Goal: Information Seeking & Learning: Check status

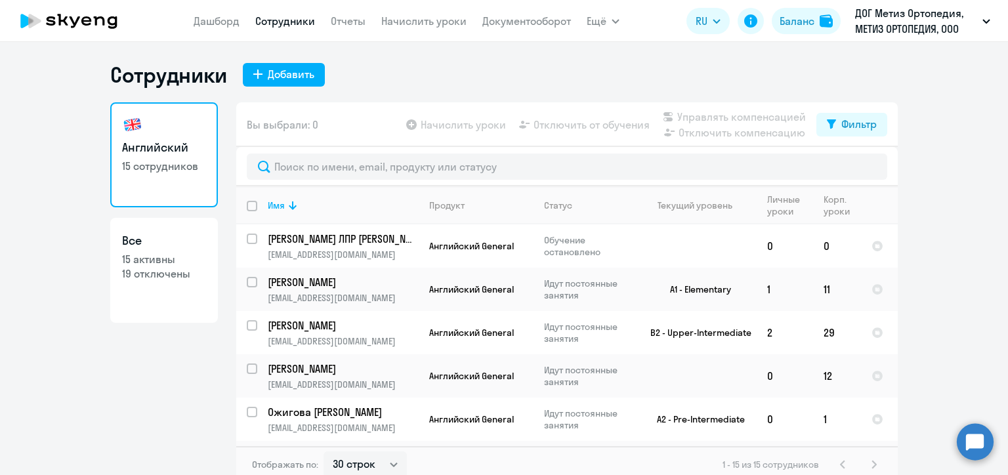
select select "30"
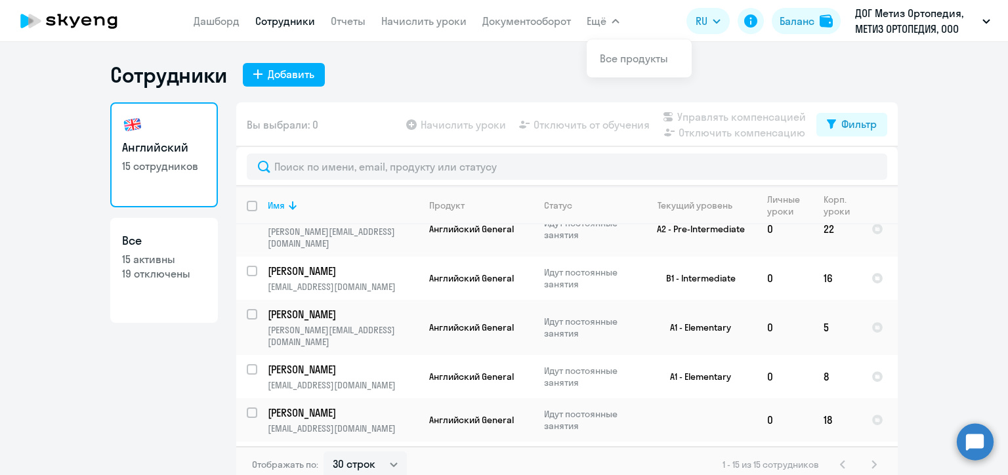
scroll to position [262, 0]
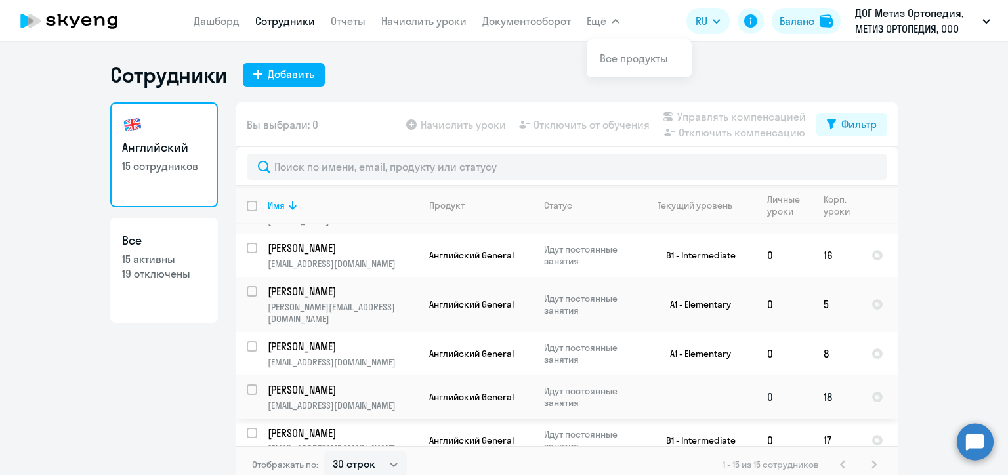
click at [354, 382] on p "Докукина Яна" at bounding box center [342, 389] width 148 height 14
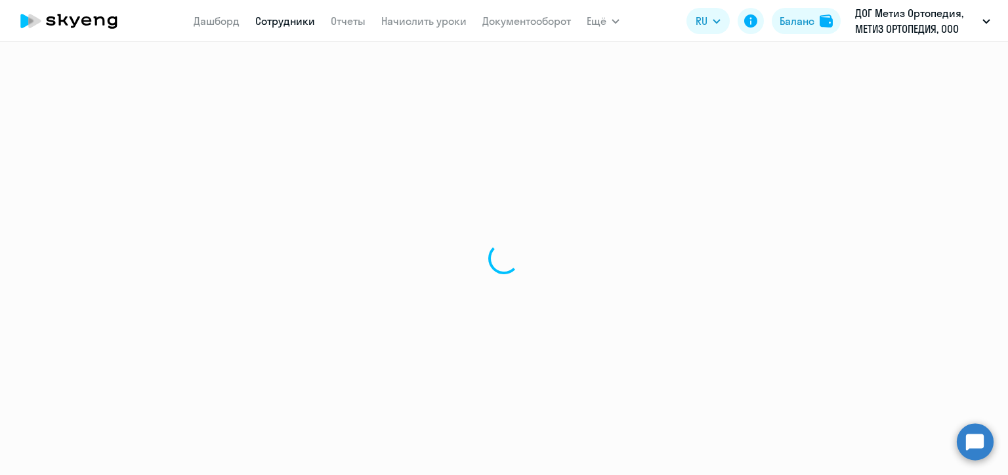
select select "english"
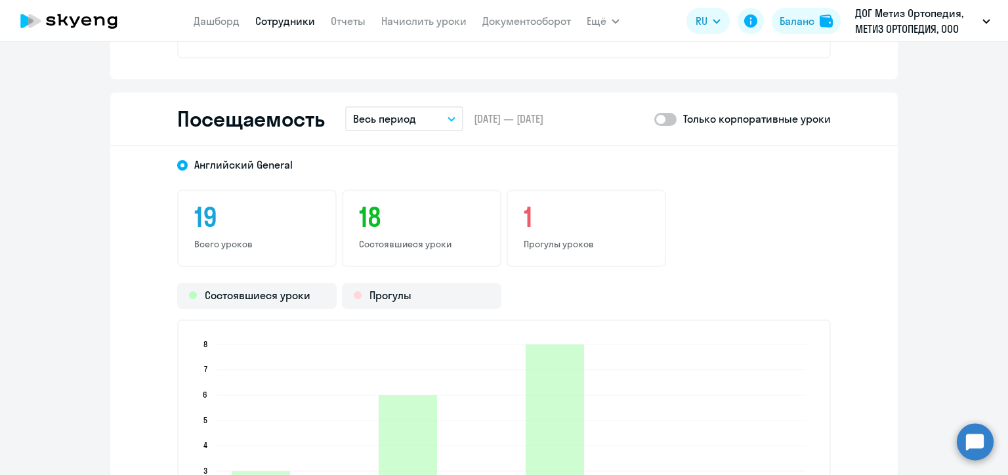
scroll to position [1378, 0]
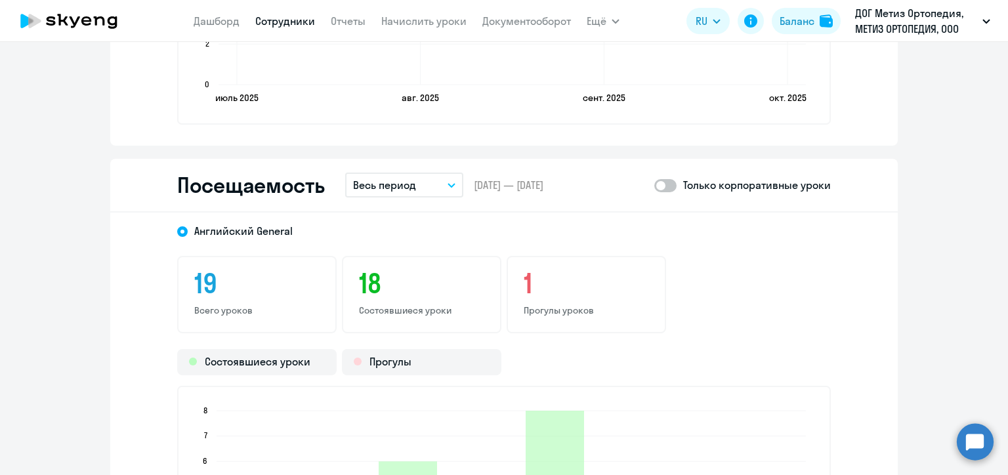
click at [449, 185] on icon "button" at bounding box center [451, 185] width 8 height 5
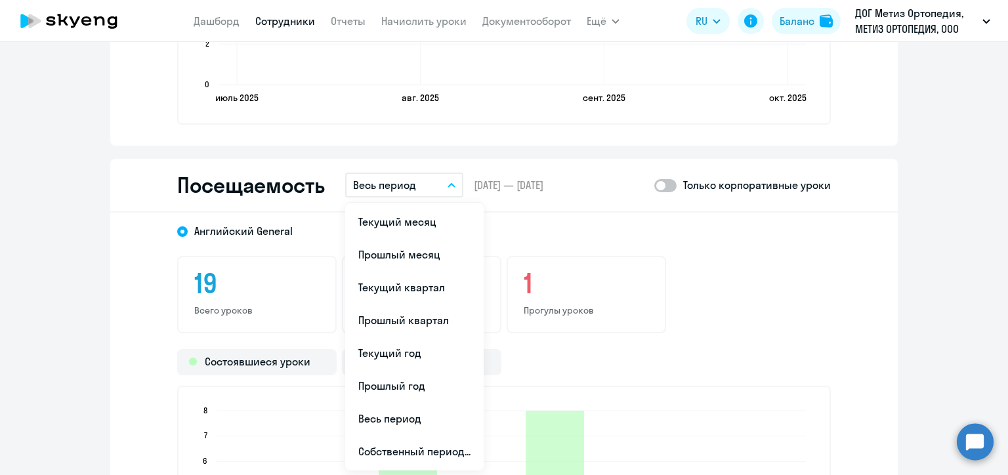
click at [600, 221] on div "Английский General" at bounding box center [492, 227] width 677 height 24
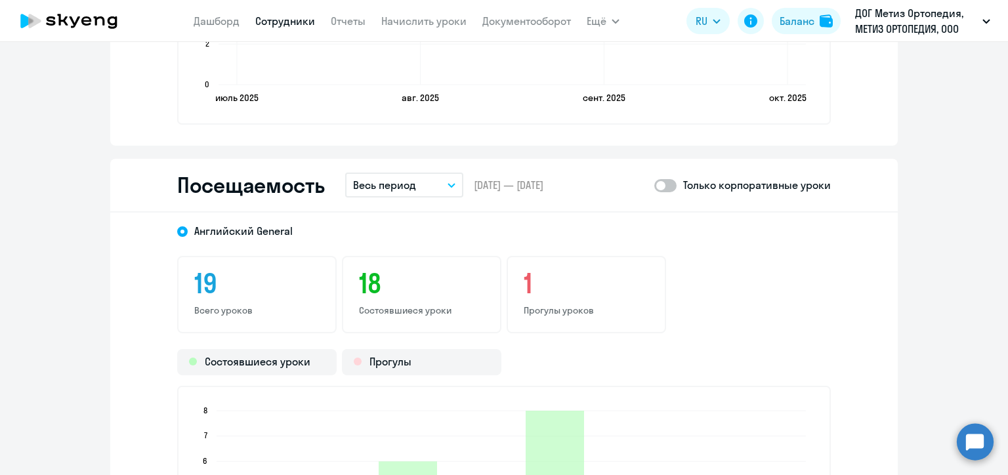
scroll to position [1574, 0]
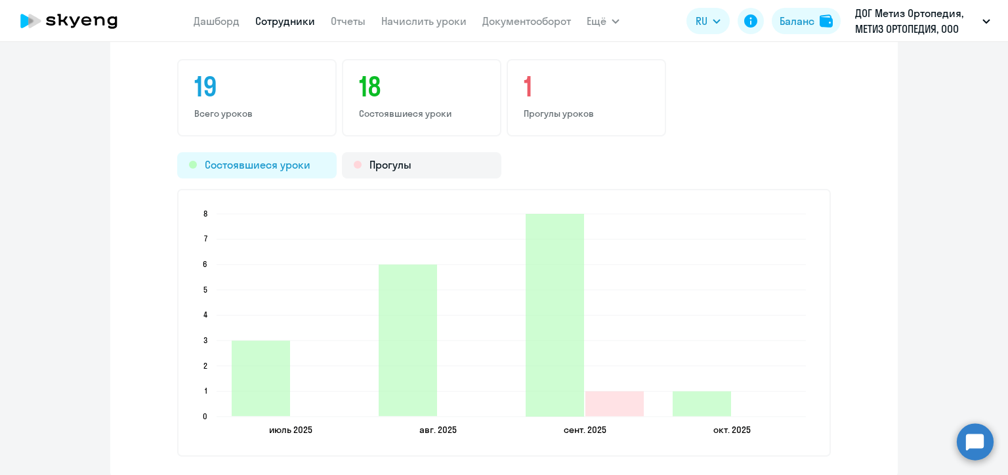
click at [289, 165] on div "Состоявшиеся уроки" at bounding box center [256, 165] width 159 height 26
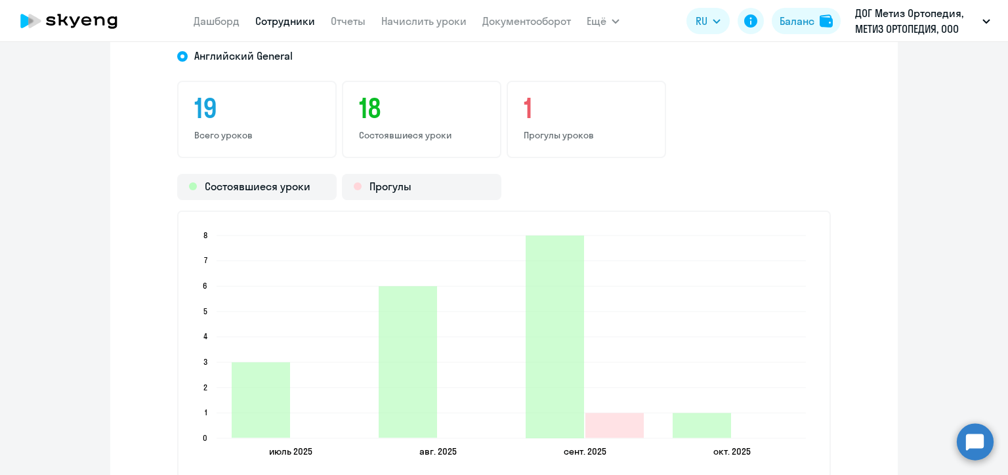
scroll to position [1443, 0]
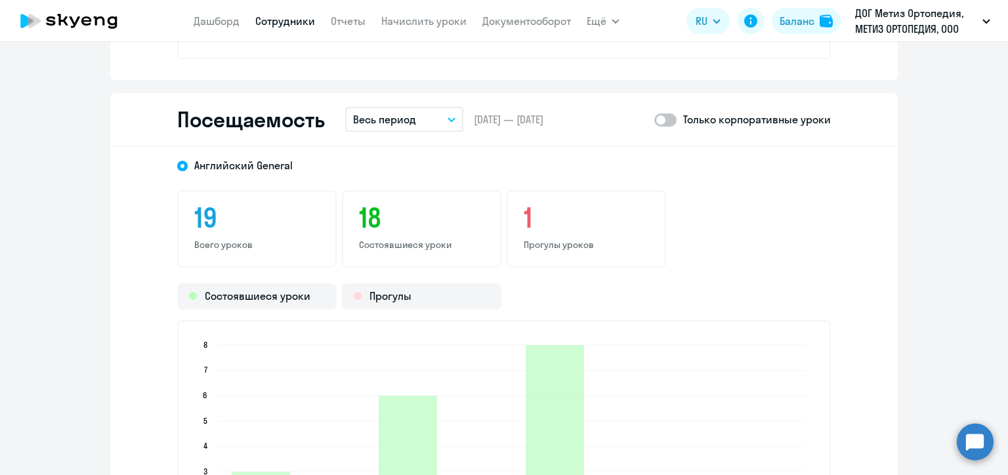
click at [449, 123] on button "Весь период" at bounding box center [404, 119] width 118 height 25
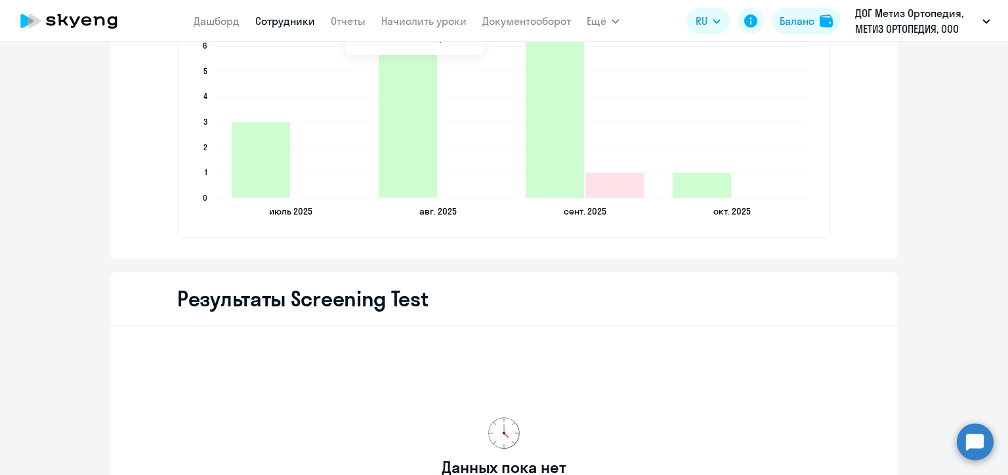
scroll to position [1771, 0]
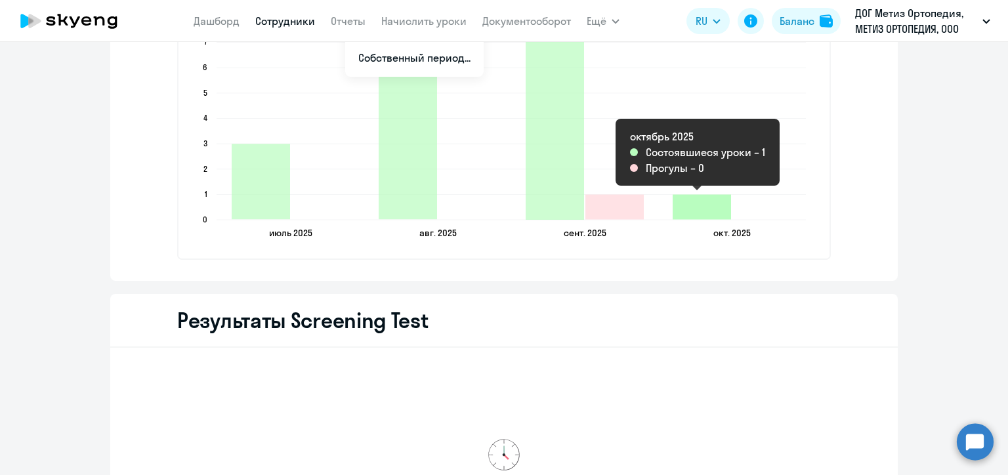
click at [708, 198] on icon "2025-10-01T21:00:00.000Z Состоявшиеся уроки 1" at bounding box center [701, 206] width 58 height 25
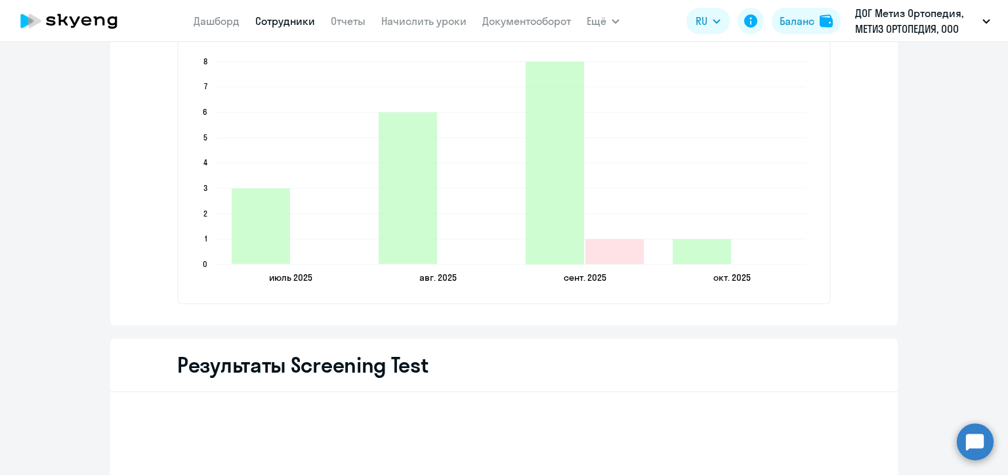
scroll to position [1706, 0]
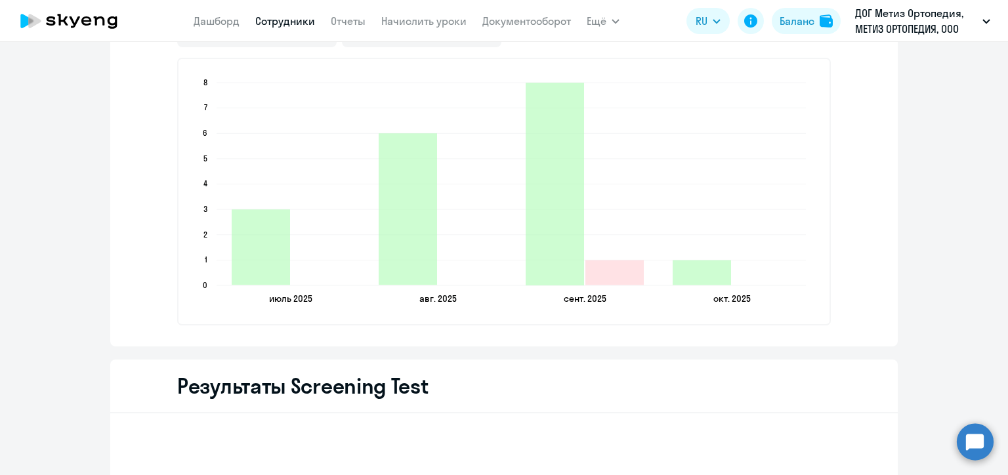
click at [694, 277] on icon "2025-10-01T21:00:00.000Z Состоявшиеся уроки 1" at bounding box center [701, 272] width 58 height 25
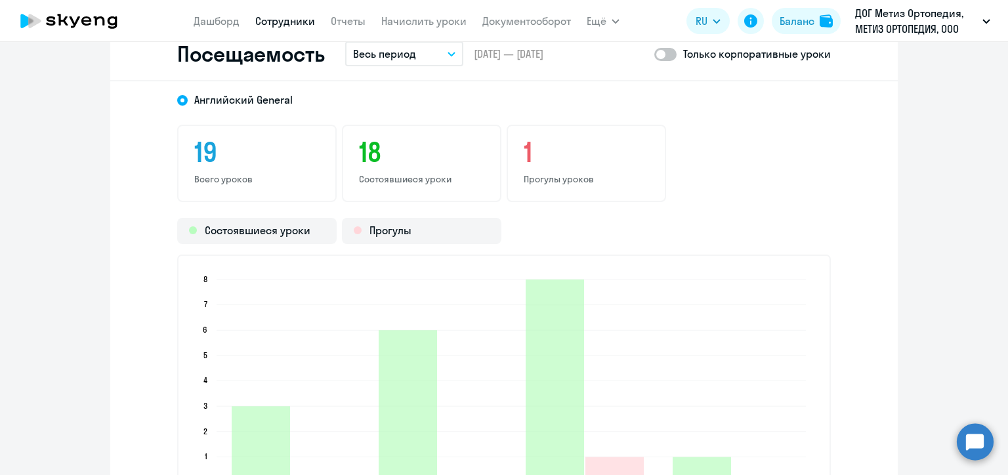
click at [379, 59] on p "Весь период" at bounding box center [384, 54] width 63 height 16
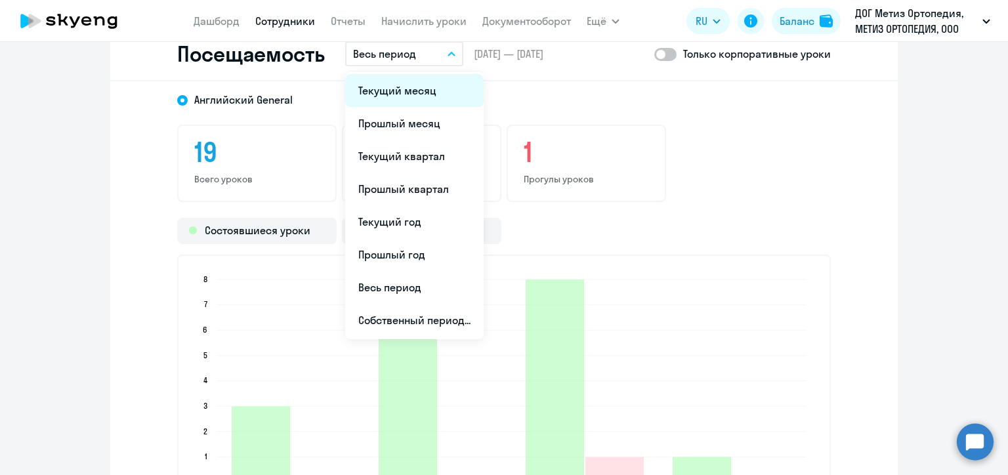
click at [396, 91] on li "Текущий месяц" at bounding box center [414, 90] width 138 height 33
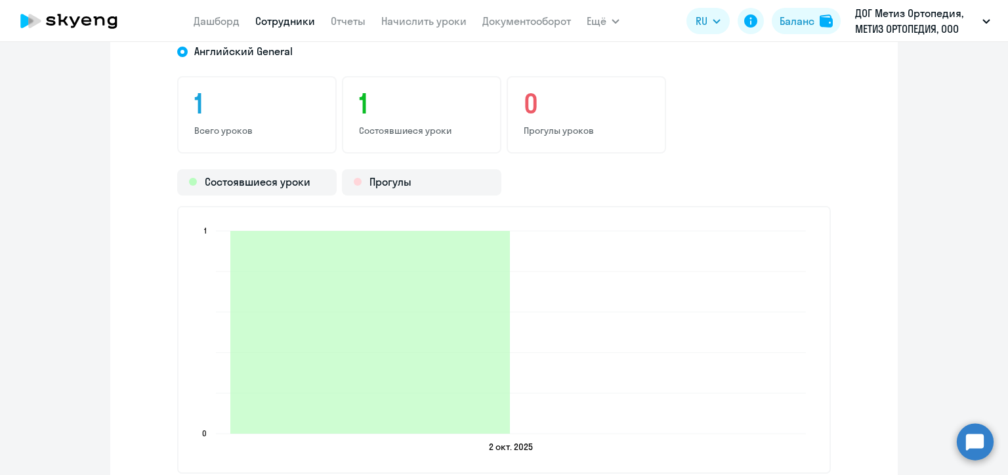
scroll to position [1706, 0]
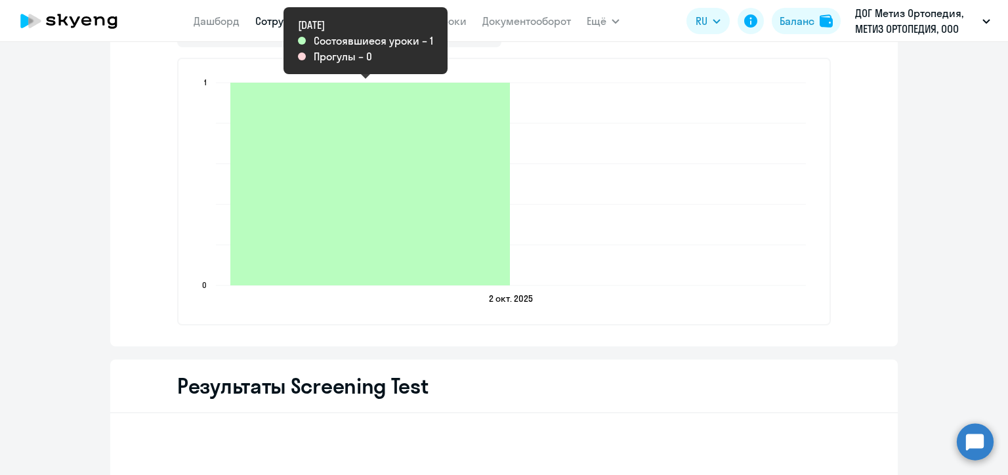
click at [444, 192] on icon "2025-10-01T21:00:00.000Z Состоявшиеся уроки 1" at bounding box center [369, 184] width 279 height 203
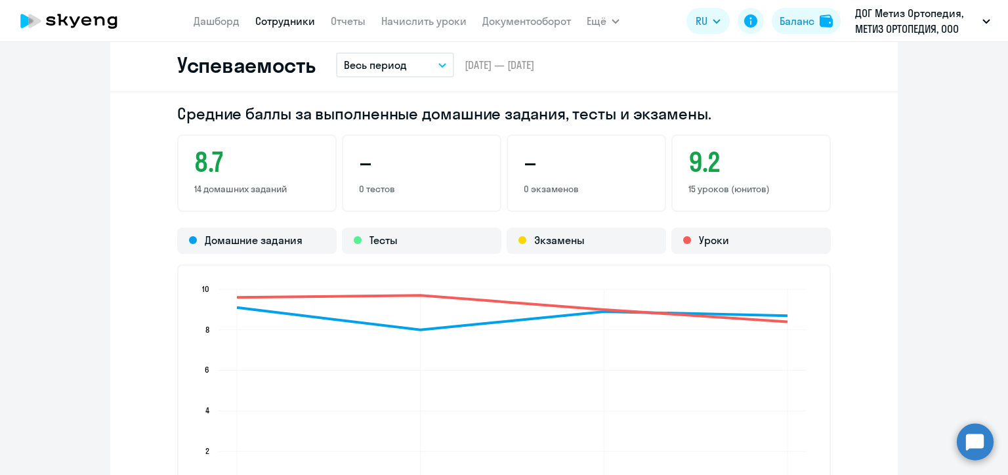
scroll to position [897, 0]
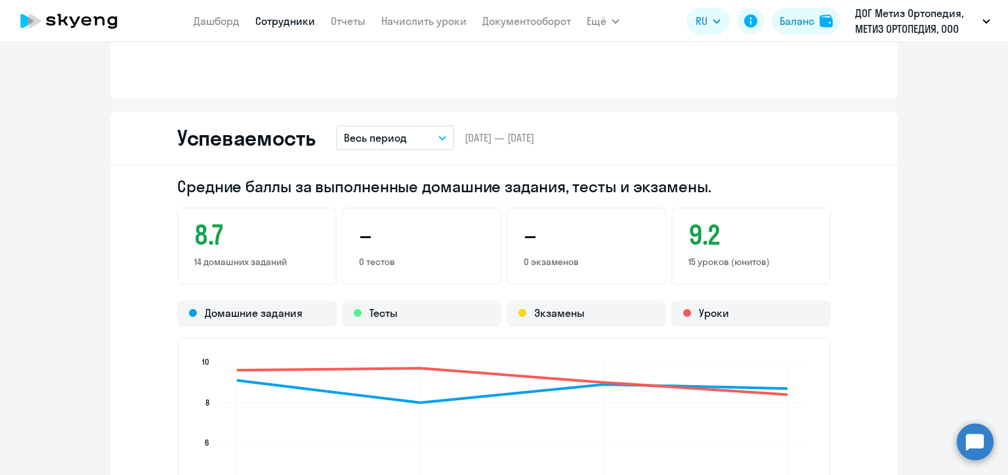
click at [440, 136] on icon "button" at bounding box center [442, 138] width 8 height 5
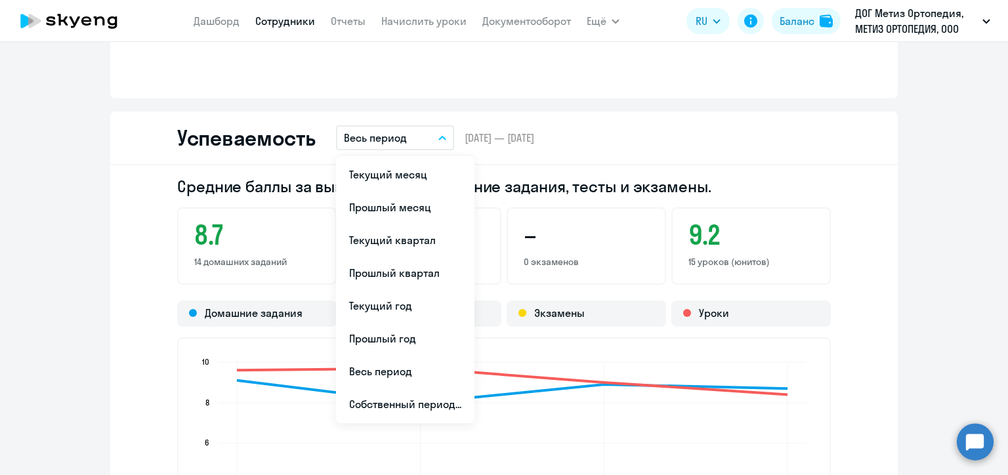
click at [777, 159] on div "Успеваемость Весь период Текущий месяц Прошлый месяц Текущий квартал Прошлый кв…" at bounding box center [503, 139] width 787 height 54
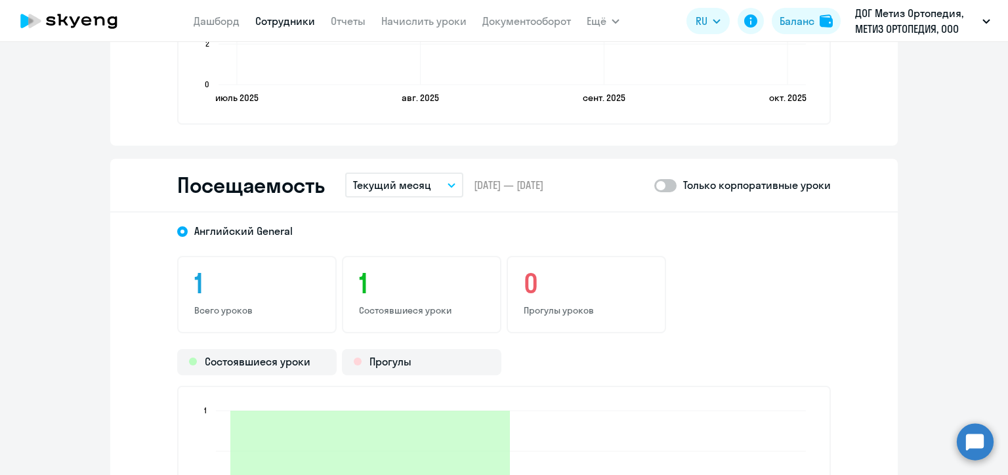
scroll to position [1574, 0]
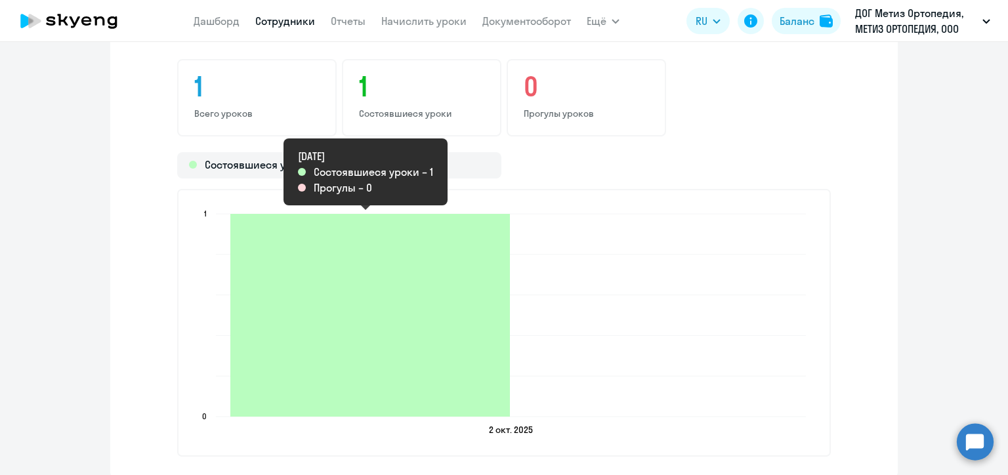
click at [401, 276] on icon "2025-10-01T21:00:00.000Z Состоявшиеся уроки 1" at bounding box center [369, 315] width 279 height 203
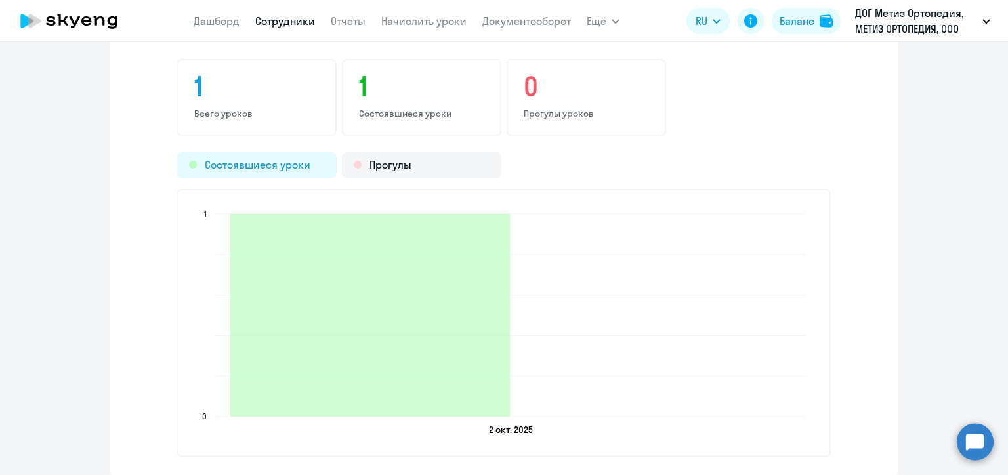
click at [304, 159] on div "Состоявшиеся уроки" at bounding box center [256, 165] width 159 height 26
click at [388, 108] on p "Состоявшиеся уроки" at bounding box center [421, 114] width 125 height 12
click at [263, 105] on div "1 Всего уроков" at bounding box center [256, 97] width 159 height 77
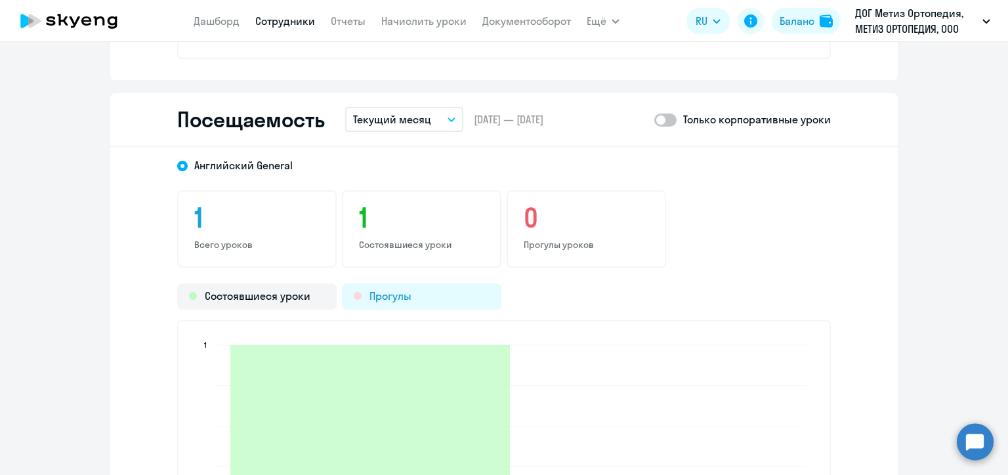
scroll to position [1312, 0]
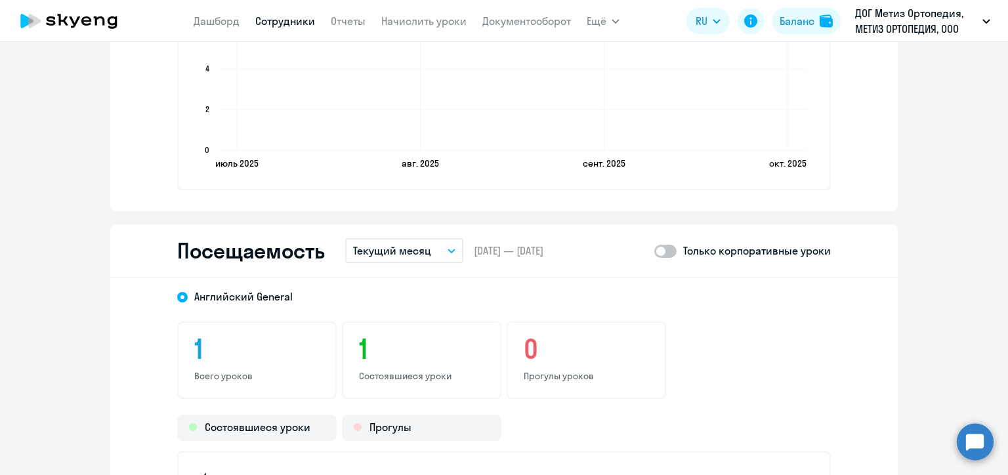
click at [436, 249] on button "Текущий месяц" at bounding box center [404, 250] width 118 height 25
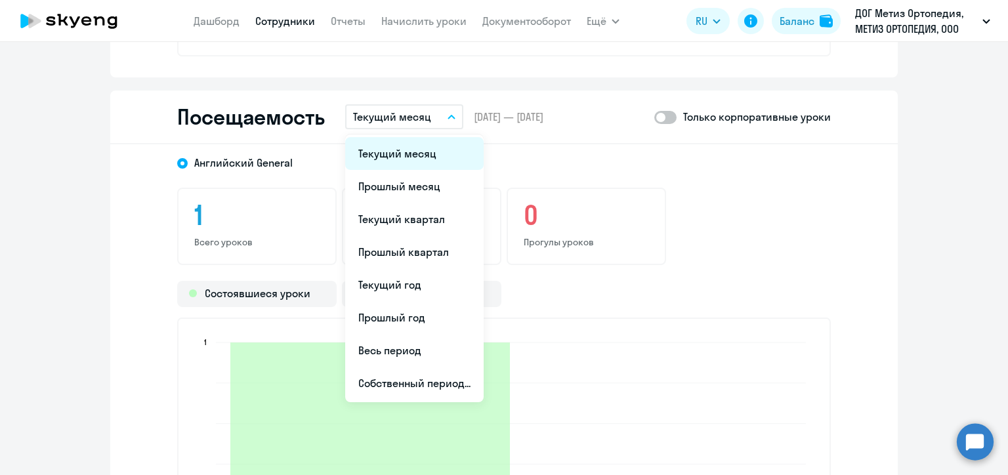
scroll to position [1378, 0]
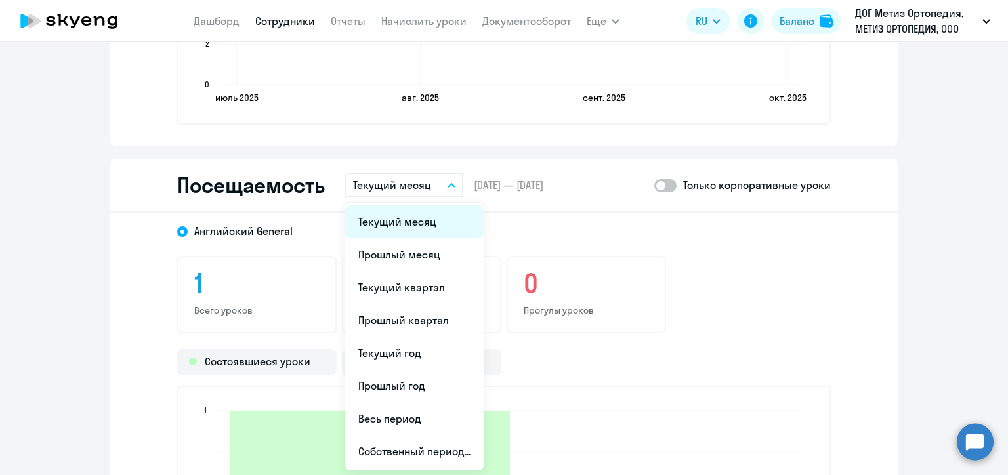
click at [396, 226] on li "Текущий месяц" at bounding box center [414, 221] width 138 height 33
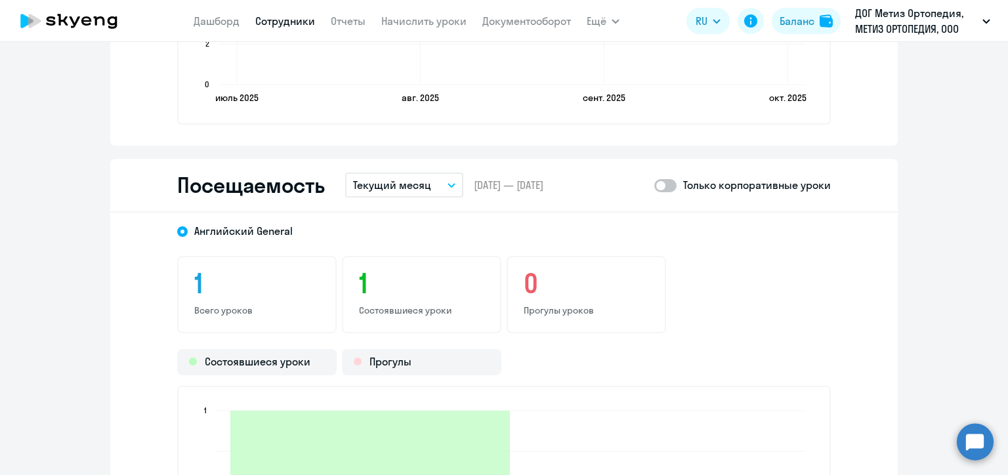
click at [398, 296] on h3 "1" at bounding box center [421, 283] width 125 height 31
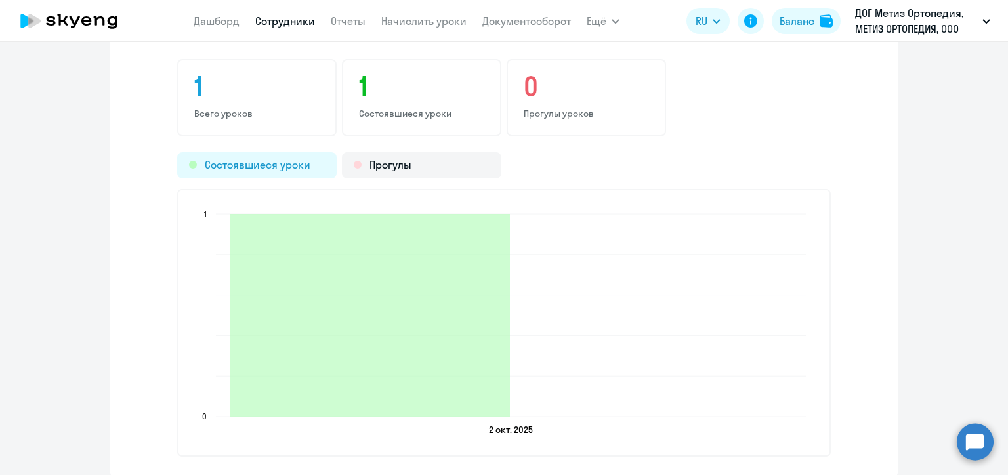
click at [258, 163] on div "Состоявшиеся уроки" at bounding box center [256, 165] width 159 height 26
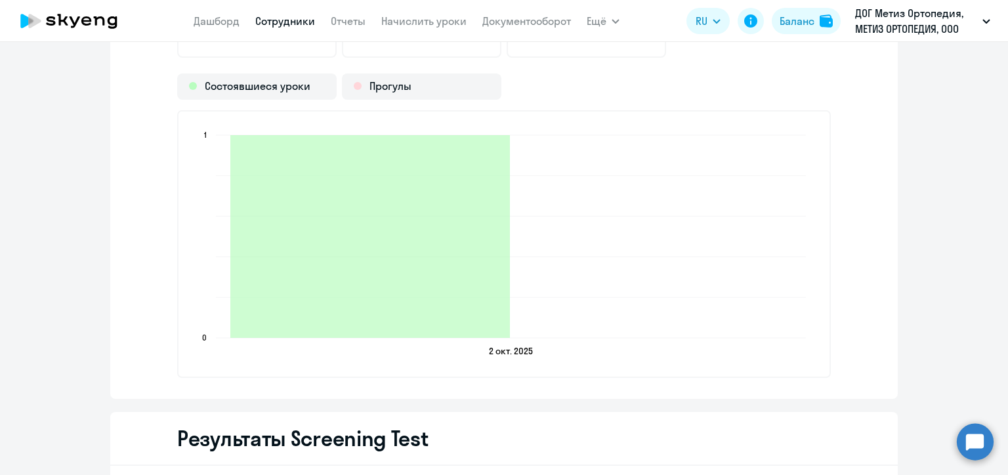
scroll to position [1706, 0]
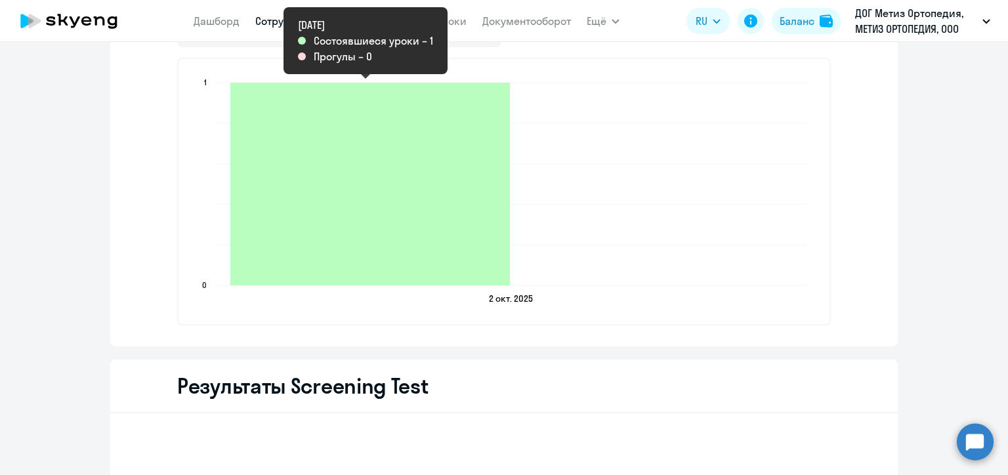
click at [407, 244] on icon "2025-10-01T21:00:00.000Z Состоявшиеся уроки 1" at bounding box center [369, 184] width 279 height 203
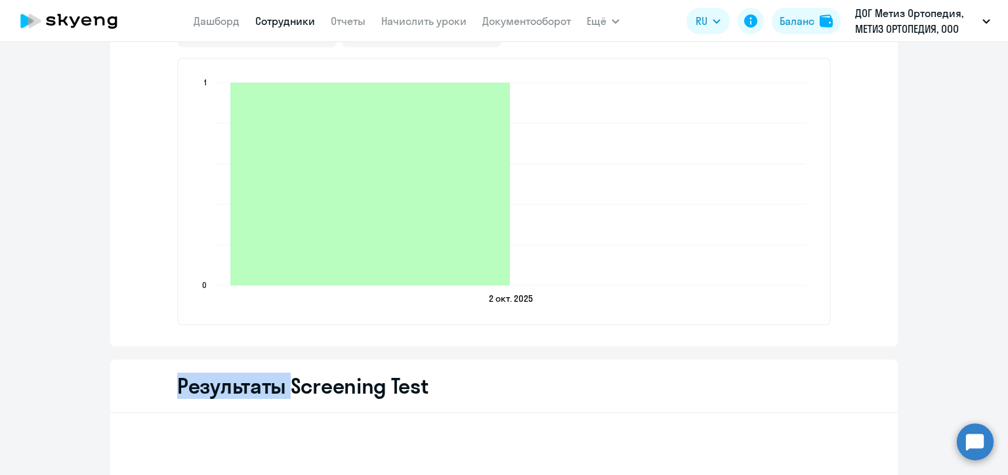
click at [407, 244] on icon "2025-10-01T21:00:00.000Z Состоявшиеся уроки 1" at bounding box center [369, 184] width 279 height 203
click at [363, 251] on icon "2025-10-01T21:00:00.000Z Состоявшиеся уроки 1" at bounding box center [369, 184] width 279 height 203
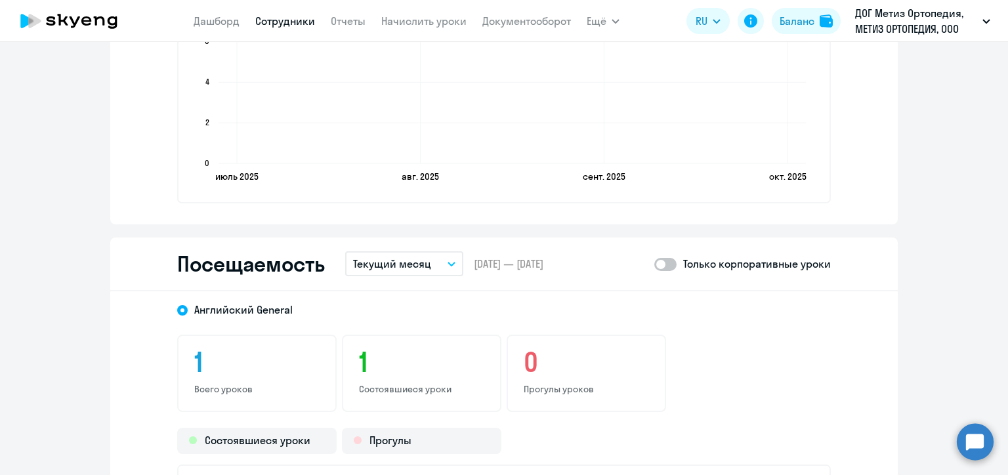
scroll to position [1291, 0]
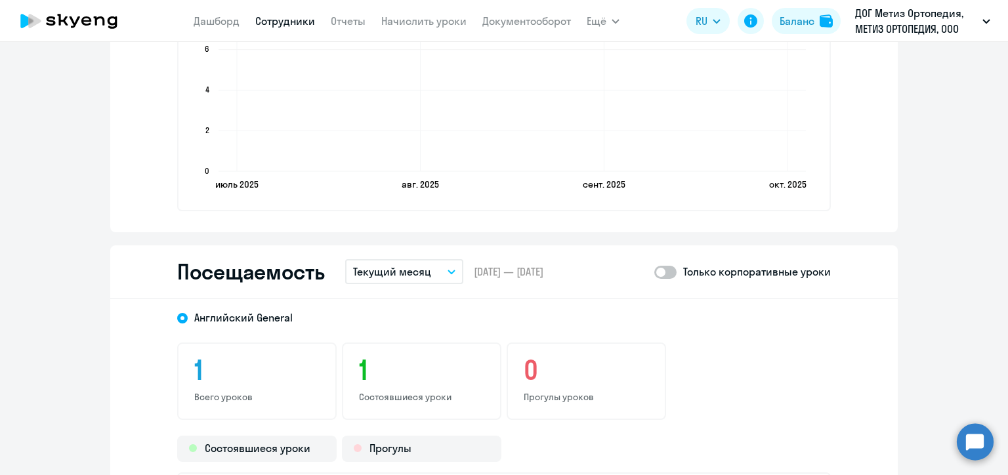
click at [426, 268] on button "Текущий месяц" at bounding box center [404, 271] width 118 height 25
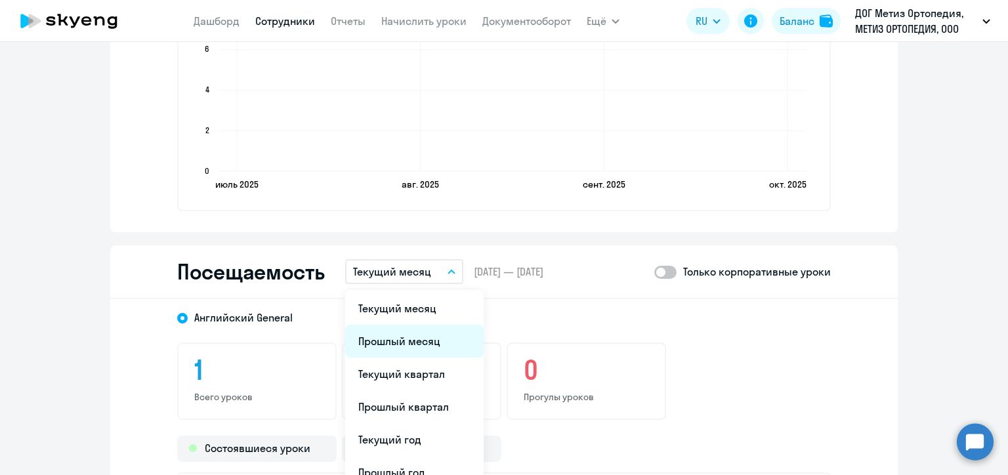
click at [413, 344] on li "Прошлый месяц" at bounding box center [414, 341] width 138 height 33
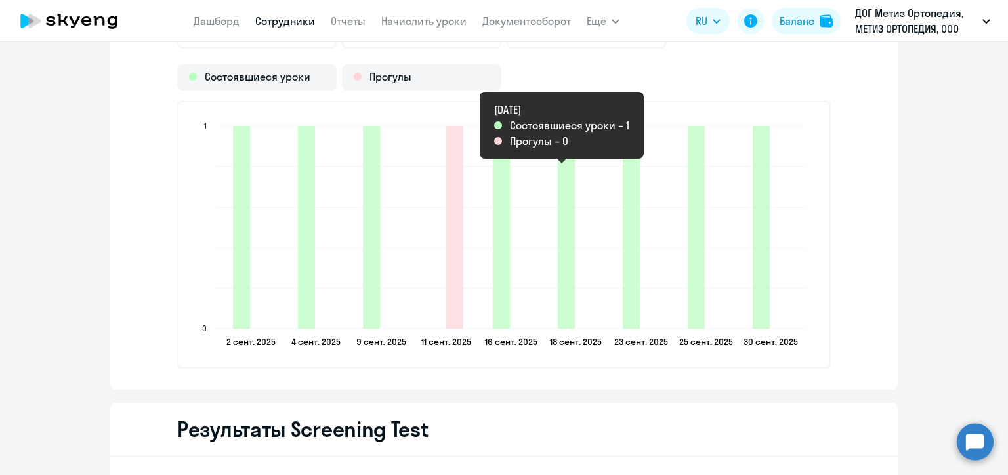
scroll to position [1685, 0]
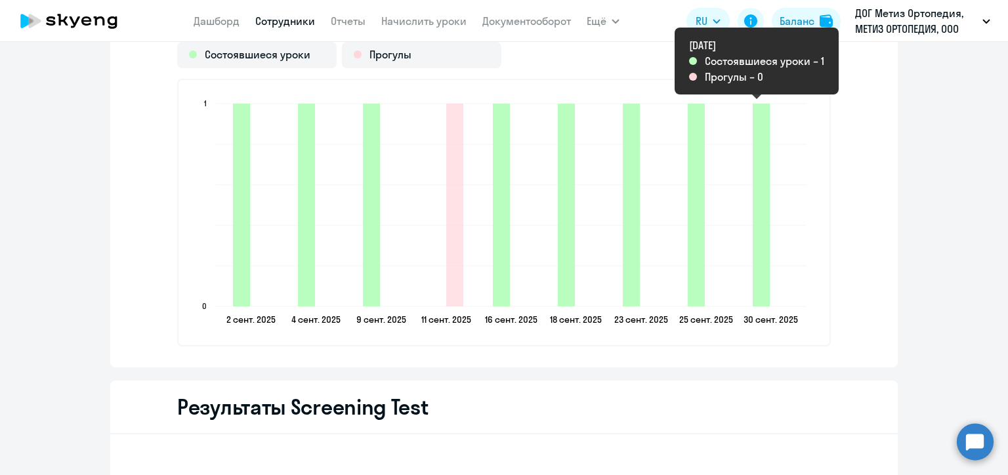
click at [764, 289] on icon "2025-09-29T21:00:00.000Z Состоявшиеся уроки 1" at bounding box center [760, 205] width 17 height 203
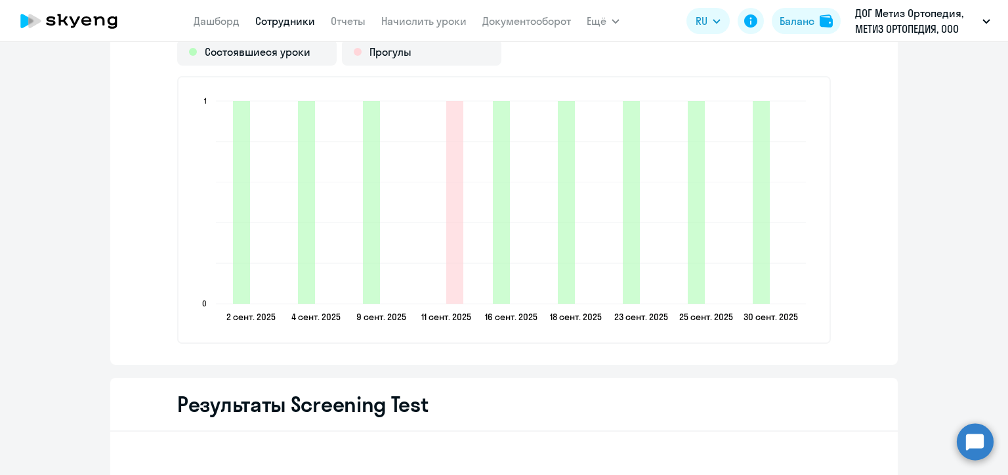
scroll to position [1619, 0]
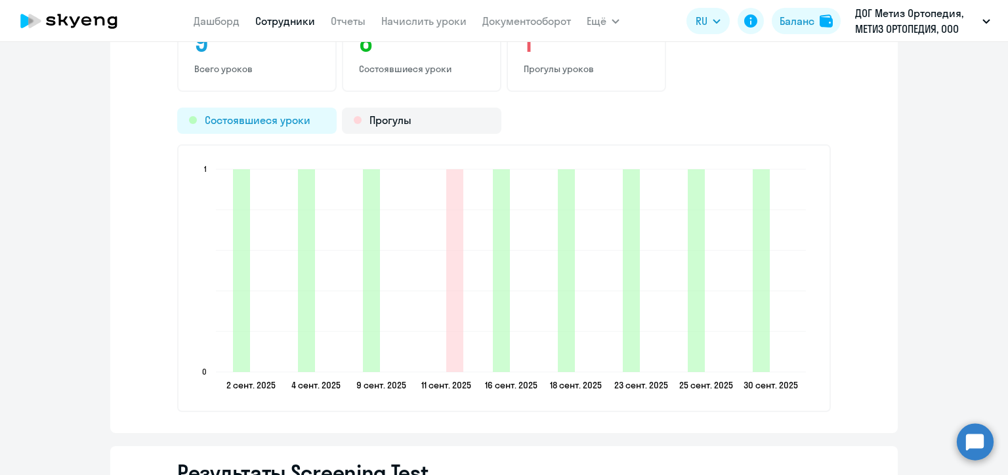
click at [281, 123] on div "Состоявшиеся уроки" at bounding box center [256, 121] width 159 height 26
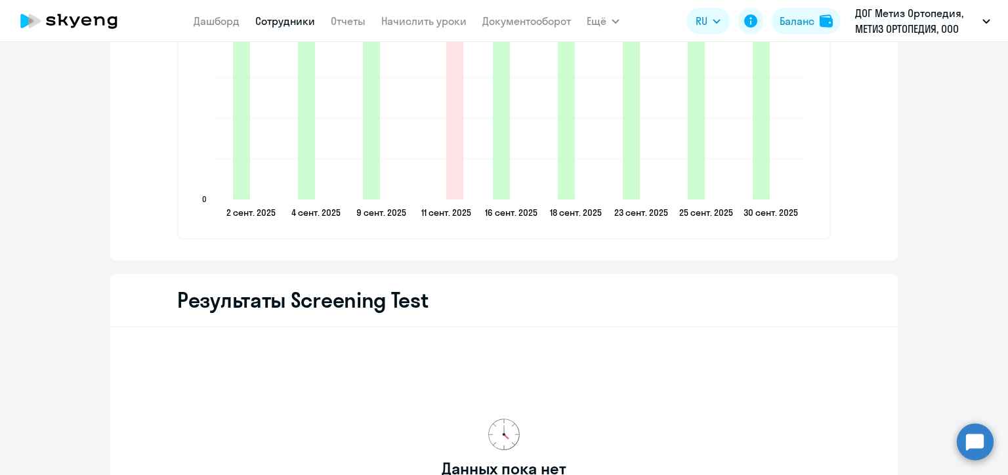
scroll to position [1685, 0]
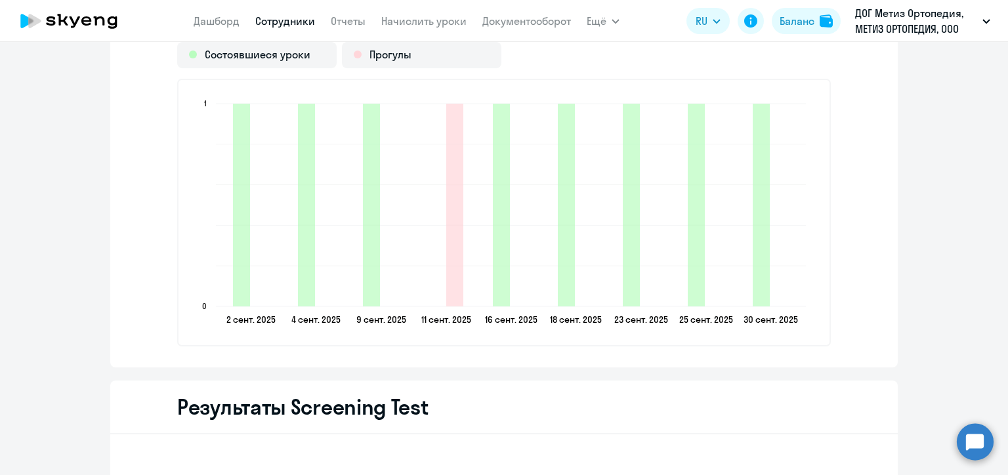
click at [561, 229] on icon "2025-09-17T21:00:00.000Z Состоявшиеся уроки 1" at bounding box center [566, 205] width 17 height 203
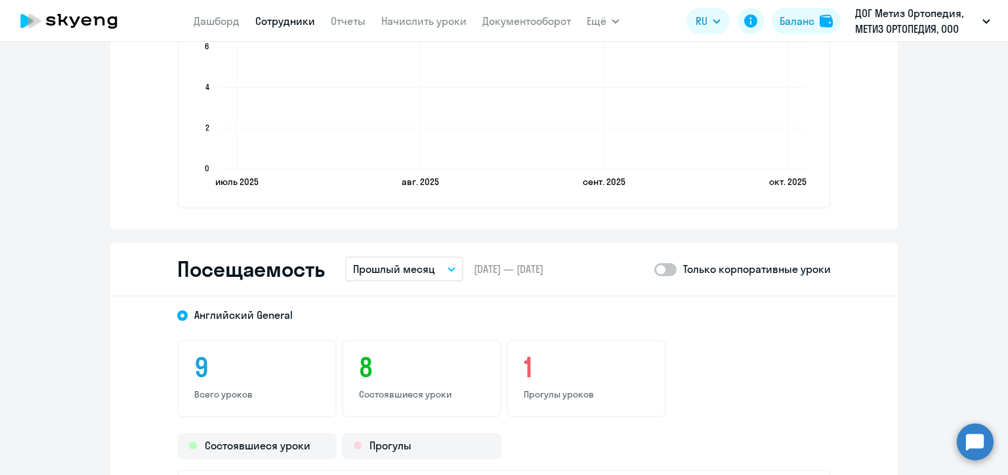
scroll to position [1291, 0]
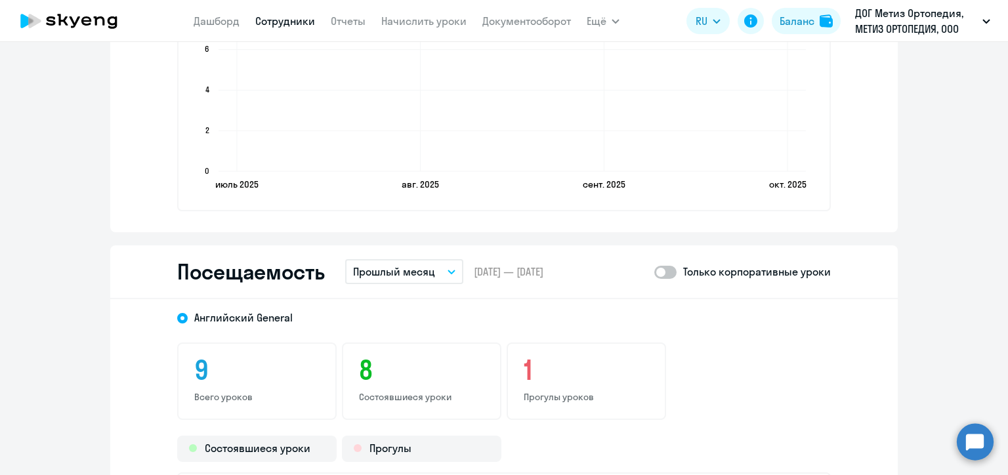
click at [398, 265] on p "Прошлый месяц" at bounding box center [394, 272] width 82 height 16
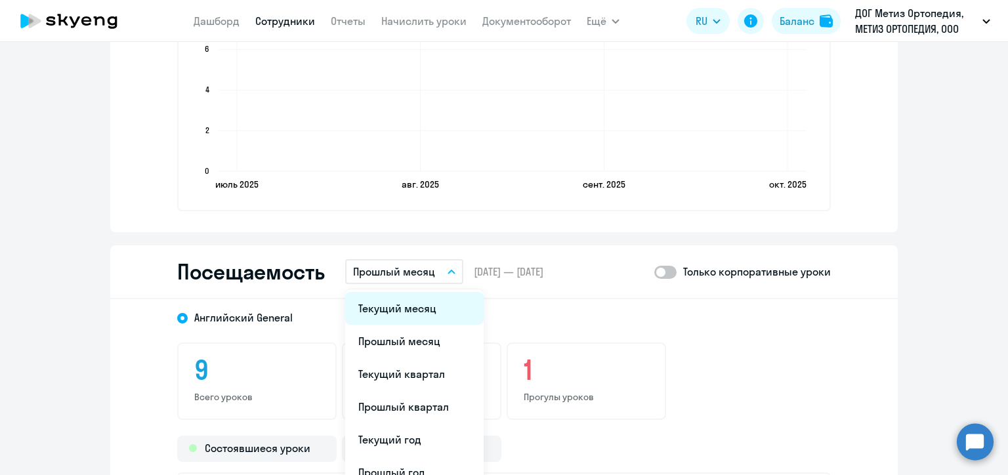
click at [393, 306] on li "Текущий месяц" at bounding box center [414, 308] width 138 height 33
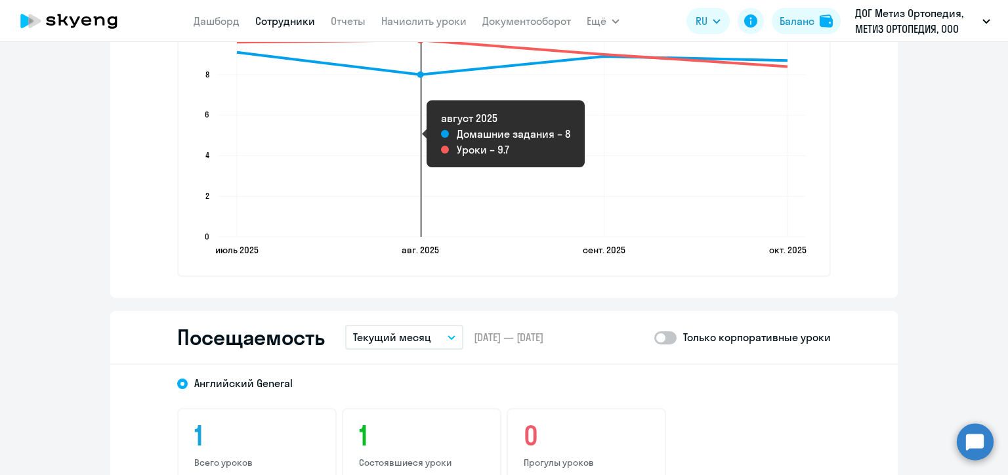
scroll to position [963, 0]
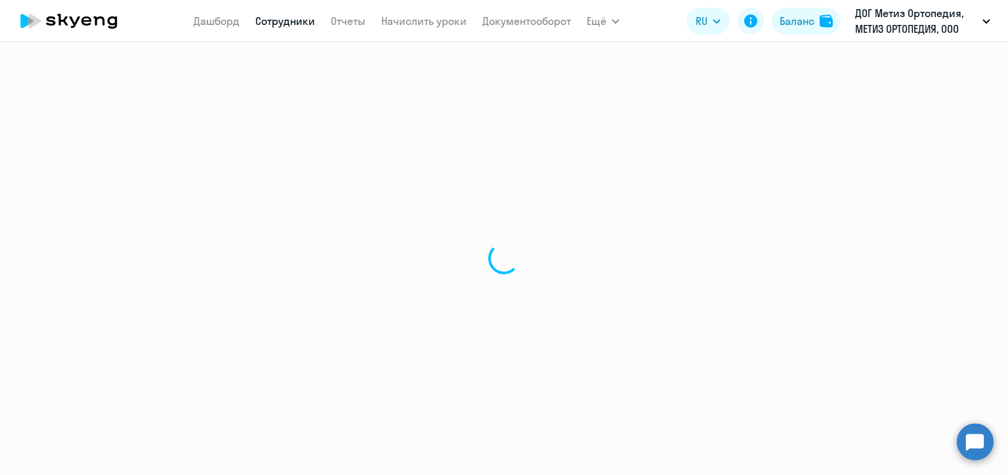
select select "30"
